Goal: Navigation & Orientation: Find specific page/section

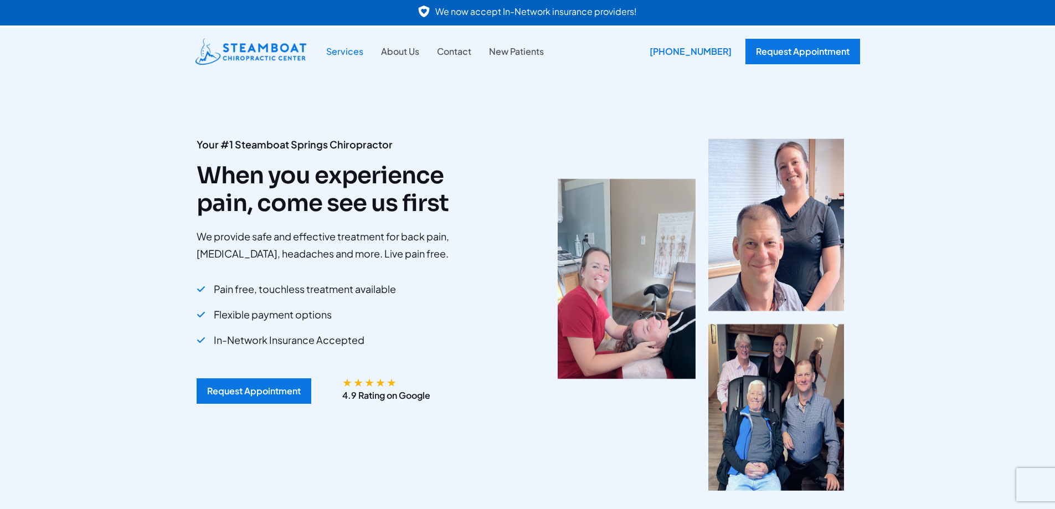
click at [348, 49] on link "Services" at bounding box center [344, 51] width 55 height 14
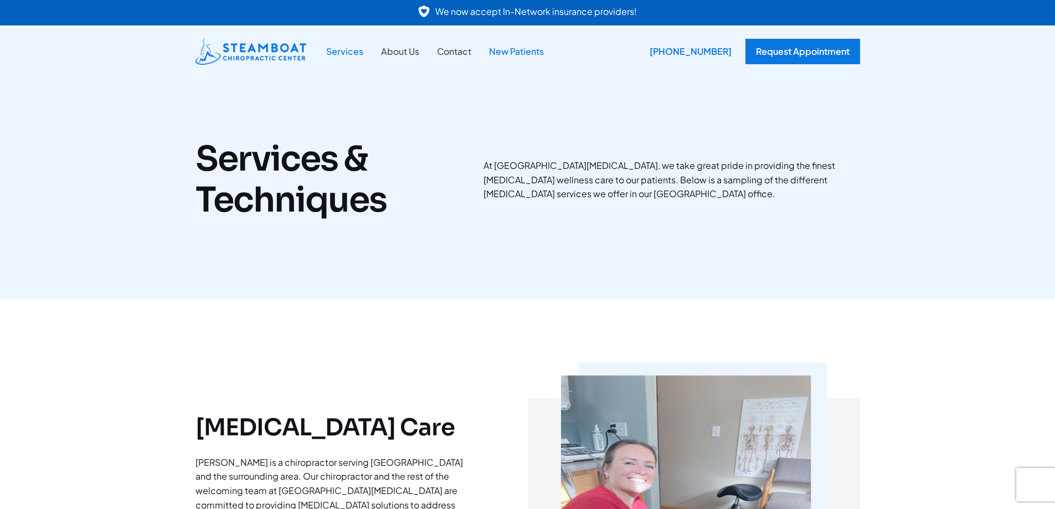
click at [518, 54] on link "New Patients" at bounding box center [516, 51] width 73 height 14
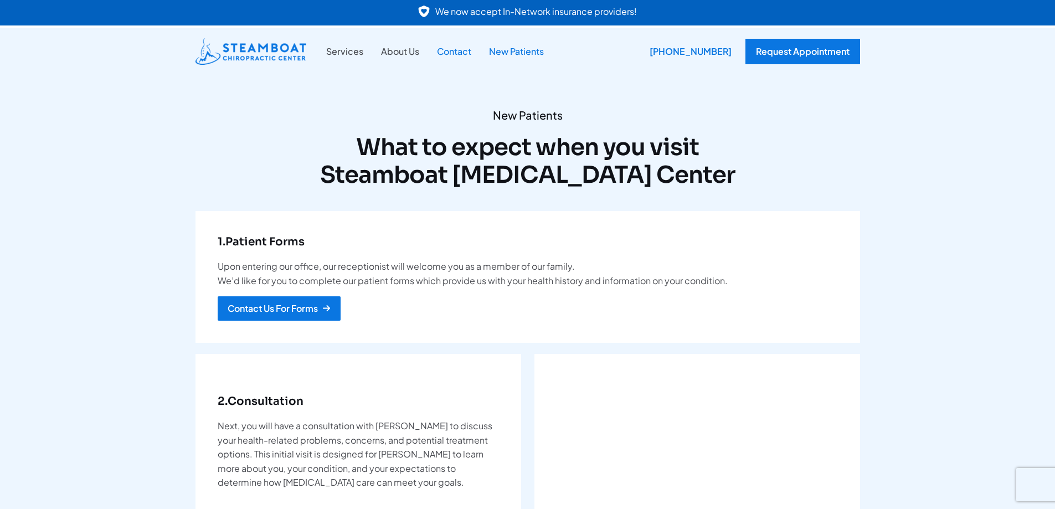
click at [449, 53] on link "Contact" at bounding box center [454, 51] width 52 height 14
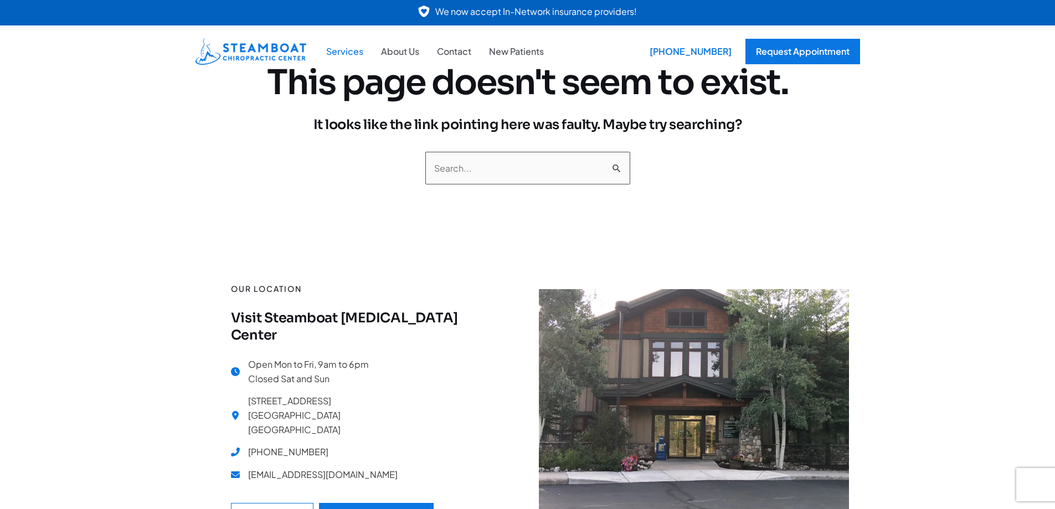
click at [334, 50] on link "Services" at bounding box center [344, 51] width 55 height 14
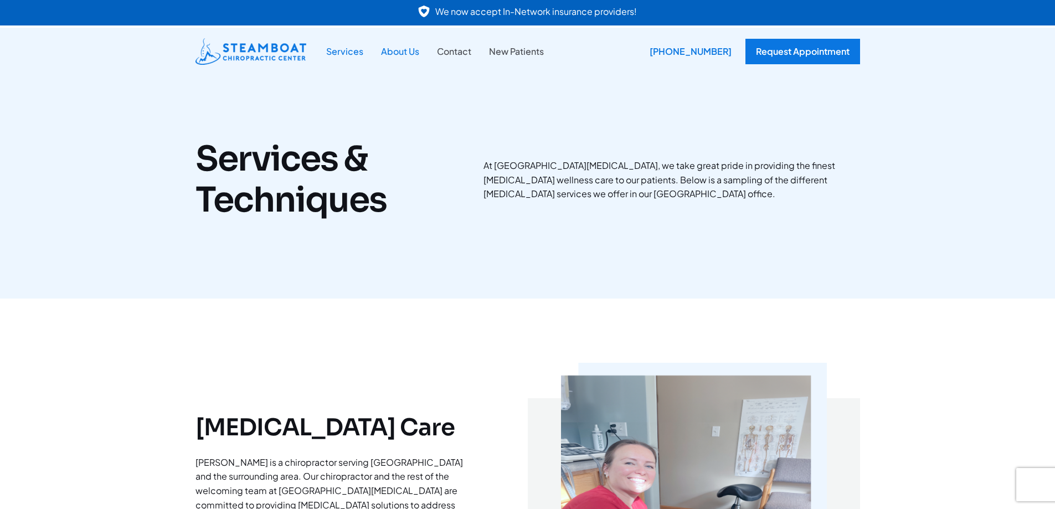
click at [393, 49] on link "About Us" at bounding box center [400, 51] width 56 height 14
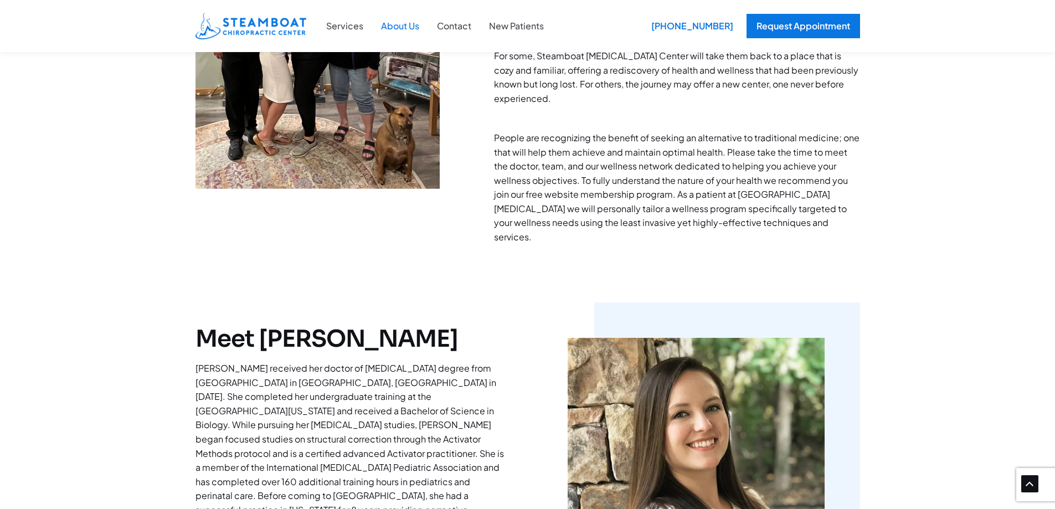
scroll to position [332, 0]
